Goal: Task Accomplishment & Management: Manage account settings

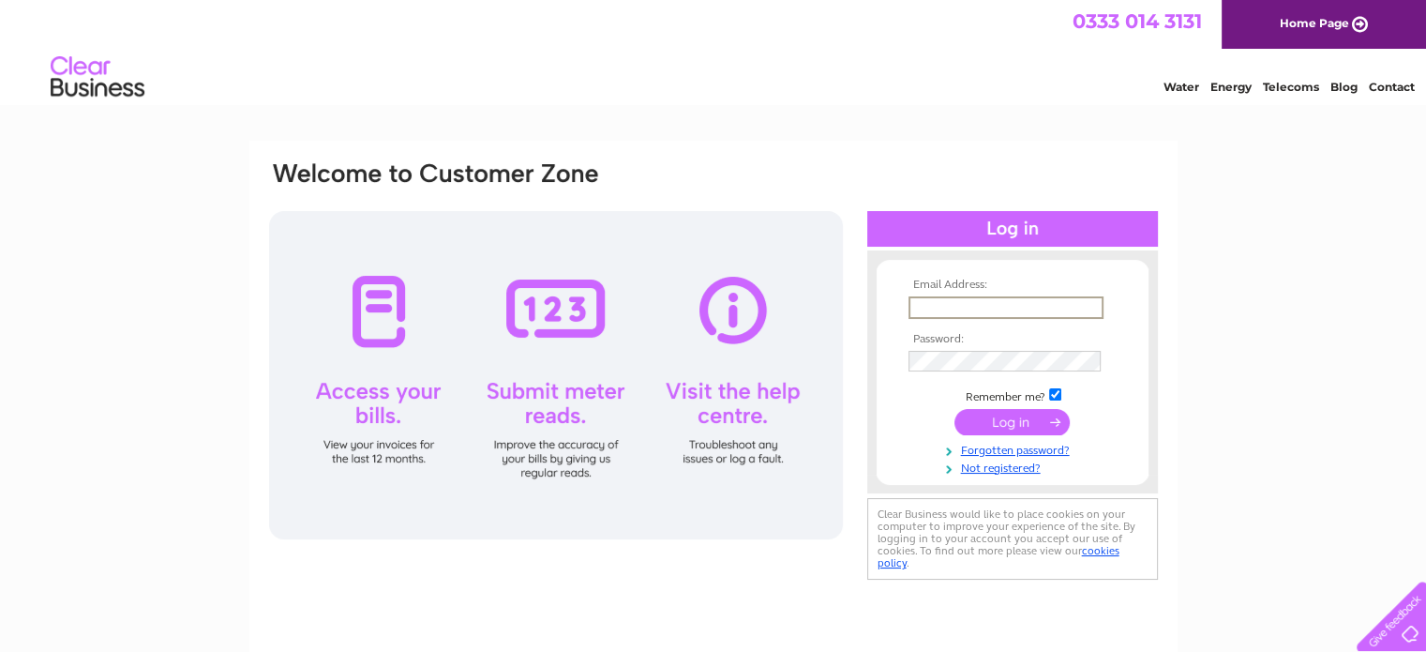
click at [914, 312] on input "text" at bounding box center [1006, 307] width 195 height 23
click at [927, 354] on tbody "Email Address: andersons_of_langholm@btconnect Password: Remember me?" at bounding box center [1013, 376] width 218 height 196
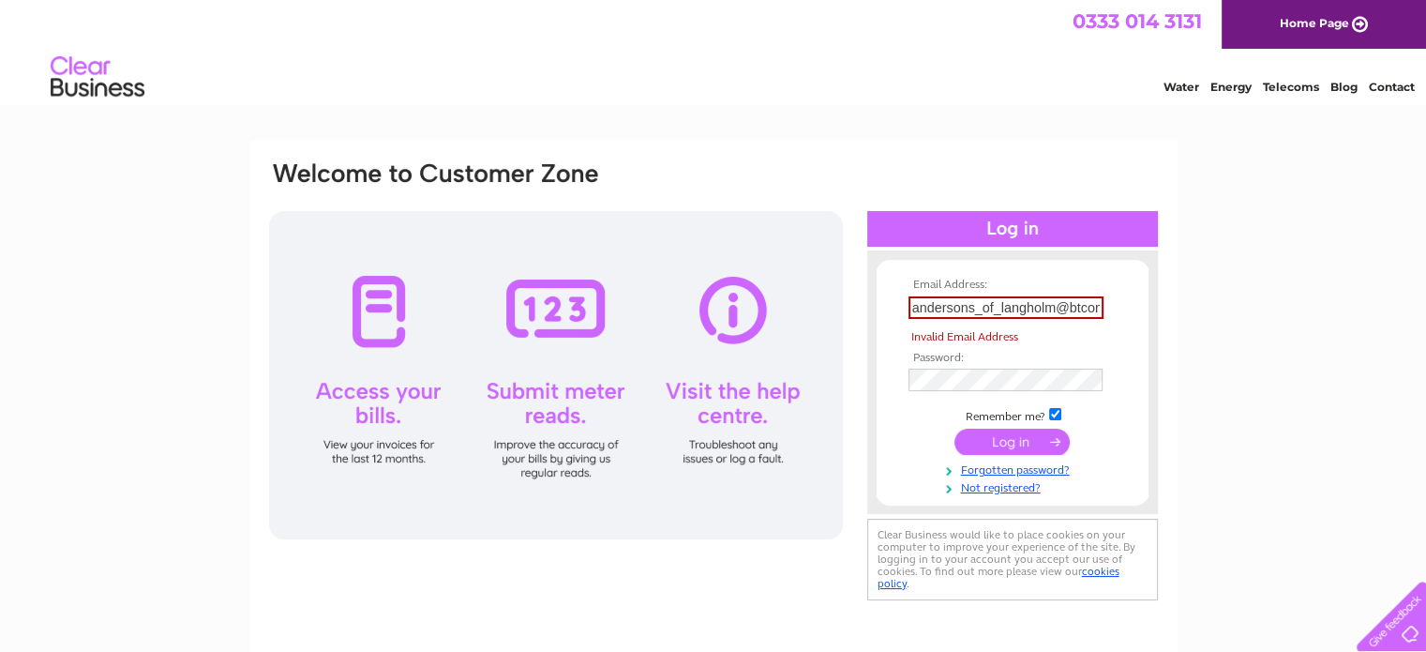
click at [1091, 319] on td "andersons_of_langholm@btconnect" at bounding box center [1013, 308] width 218 height 32
click at [1088, 309] on input "andersons_of_langholm@btconnect" at bounding box center [1006, 307] width 195 height 23
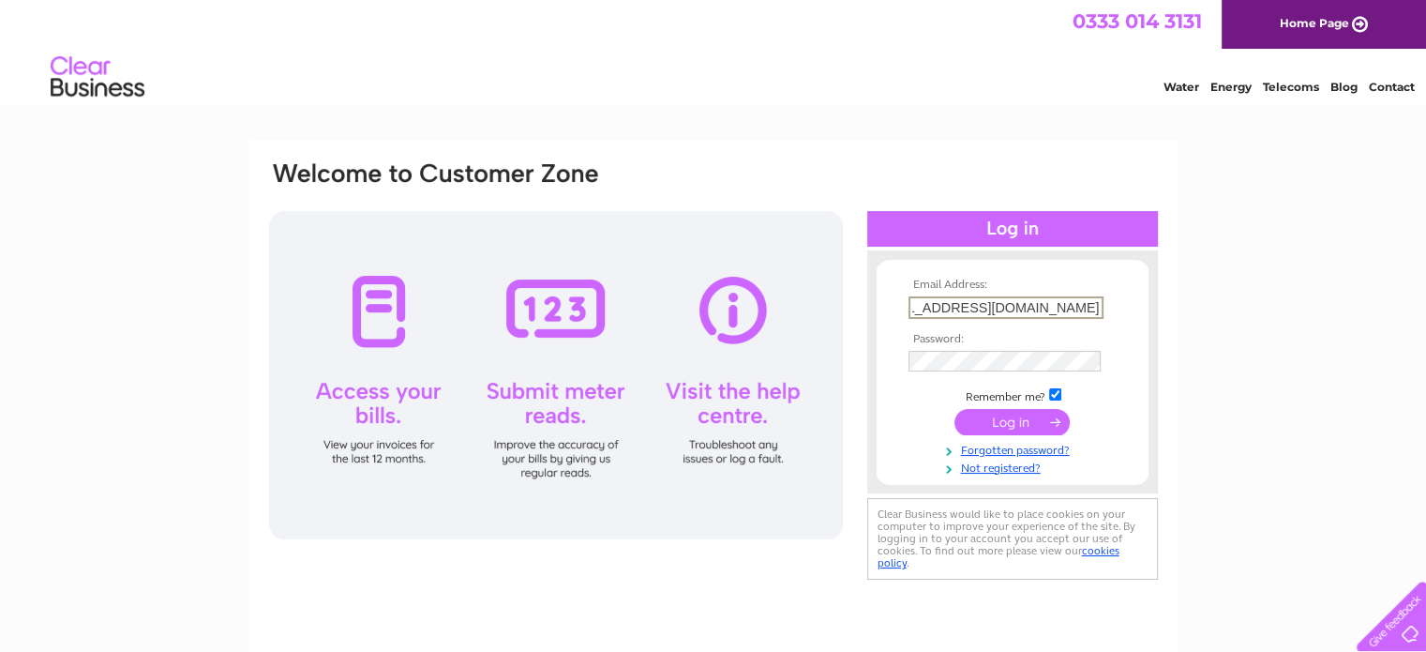
scroll to position [0, 57]
type input "[EMAIL_ADDRESS][DOMAIN_NAME]"
click at [1020, 425] on input "submit" at bounding box center [1012, 420] width 115 height 26
